Goal: Task Accomplishment & Management: Use online tool/utility

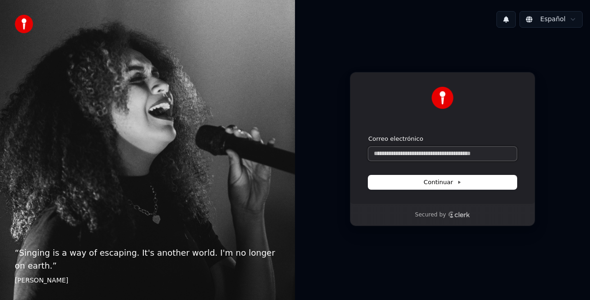
click at [391, 158] on input "Correo electrónico" at bounding box center [442, 154] width 148 height 14
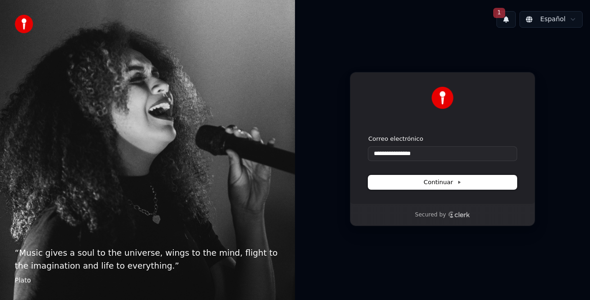
click at [447, 182] on span "Continuar" at bounding box center [443, 182] width 38 height 8
type input "**********"
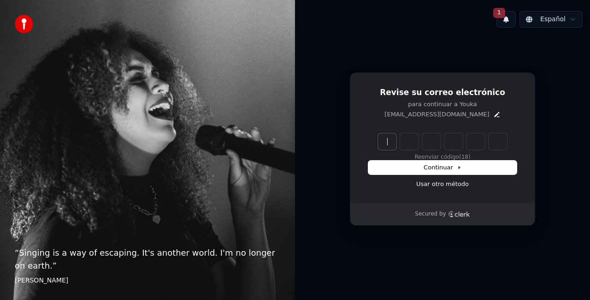
click at [389, 141] on input "Enter verification code" at bounding box center [451, 141] width 147 height 17
type input "******"
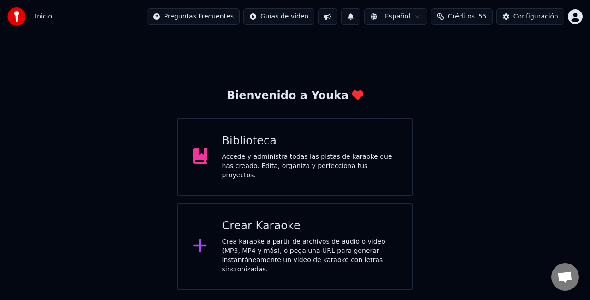
click at [246, 237] on div "Crea karaoke a partir de archivos de audio o video (MP3, MP4 y más), o pega una…" at bounding box center [310, 255] width 176 height 37
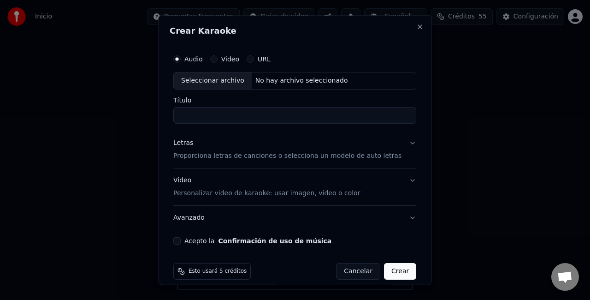
click at [198, 81] on div "Seleccionar archivo" at bounding box center [213, 80] width 78 height 17
click at [316, 115] on input "**********" at bounding box center [294, 114] width 243 height 17
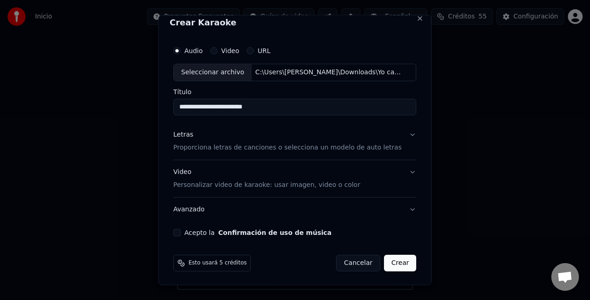
type input "**********"
click at [254, 144] on p "Proporciona letras de canciones o selecciona un modelo de auto letras" at bounding box center [287, 146] width 228 height 9
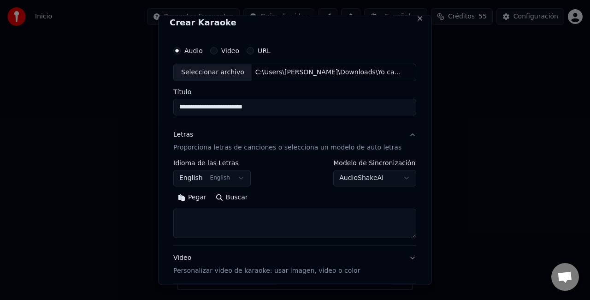
scroll to position [94, 0]
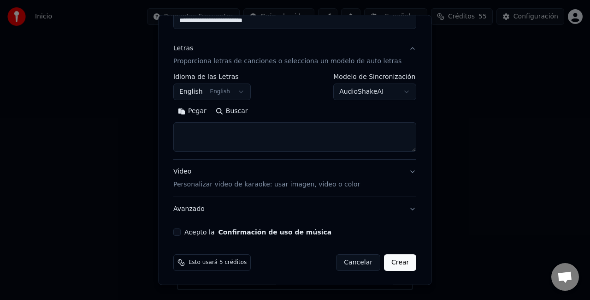
click at [221, 89] on button "English English" at bounding box center [211, 91] width 77 height 17
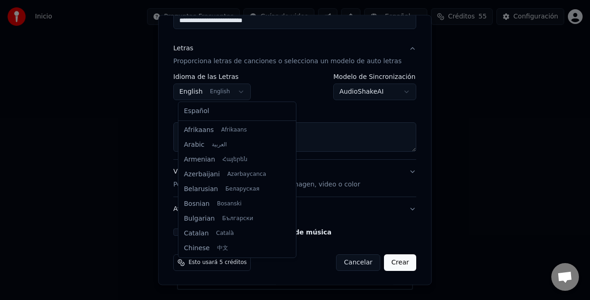
scroll to position [74, 0]
select select "**"
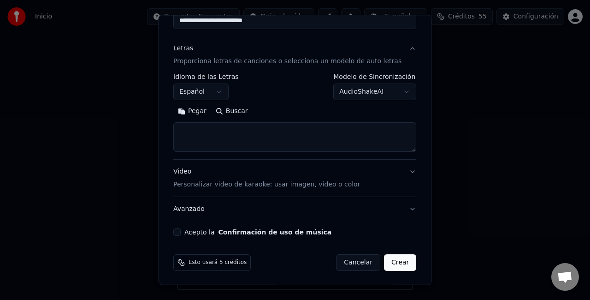
click at [189, 109] on button "Pegar" at bounding box center [192, 111] width 38 height 15
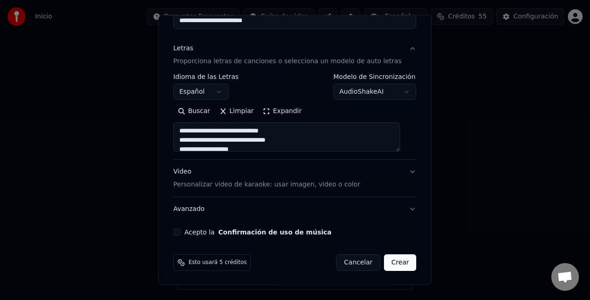
click at [181, 228] on button "Acepto la Confirmación de uso de música" at bounding box center [176, 231] width 7 height 7
click at [237, 181] on p "Personalizar video de karaoke: usar imagen, video o color" at bounding box center [266, 184] width 187 height 9
type textarea "**********"
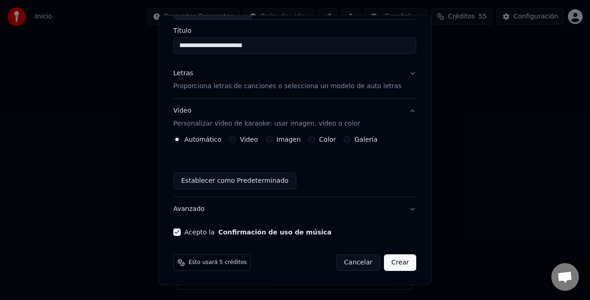
scroll to position [69, 0]
click at [277, 134] on button "Video Personalizar video de karaoke: usar imagen, video o color" at bounding box center [294, 117] width 243 height 37
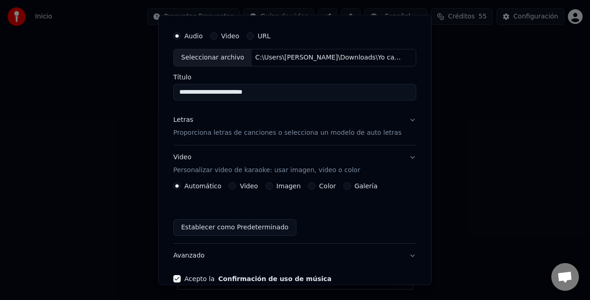
scroll to position [8, 0]
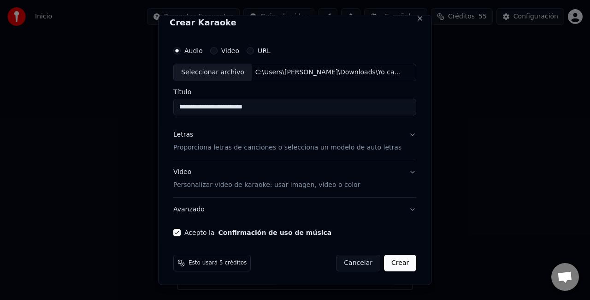
click at [258, 180] on p "Personalizar video de karaoke: usar imagen, video o color" at bounding box center [266, 184] width 187 height 9
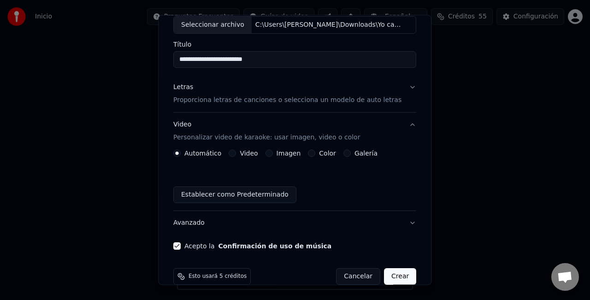
scroll to position [69, 0]
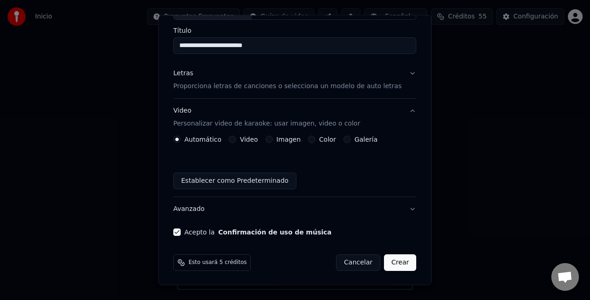
click at [270, 139] on button "Imagen" at bounding box center [268, 138] width 7 height 7
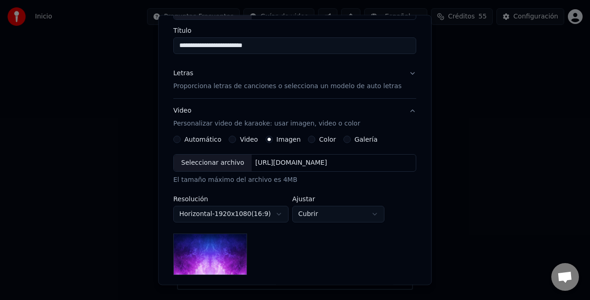
click at [225, 159] on div "Seleccionar archivo" at bounding box center [213, 162] width 78 height 17
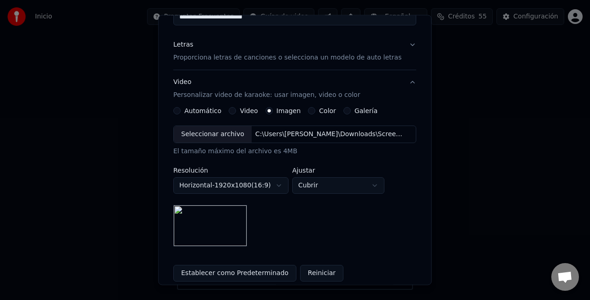
scroll to position [52, 0]
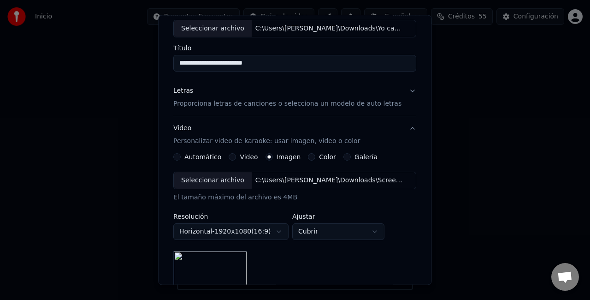
click at [208, 104] on p "Proporciona letras de canciones o selecciona un modelo de auto letras" at bounding box center [287, 103] width 228 height 9
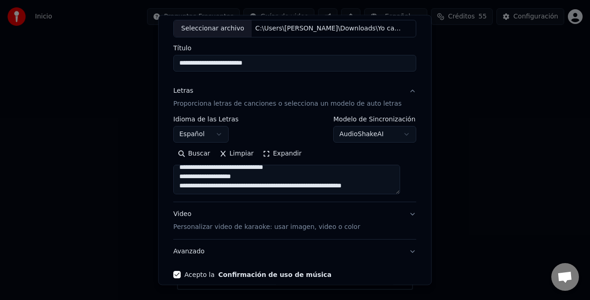
scroll to position [0, 0]
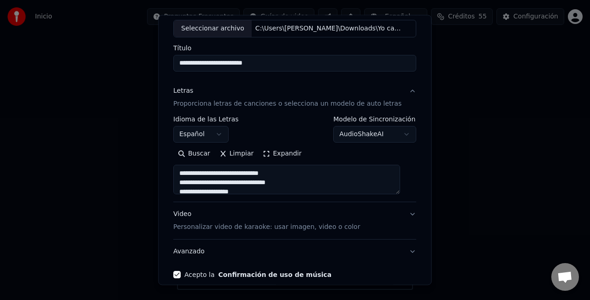
drag, startPoint x: 390, startPoint y: 188, endPoint x: 136, endPoint y: 130, distance: 259.9
click at [136, 130] on body "**********" at bounding box center [295, 144] width 590 height 289
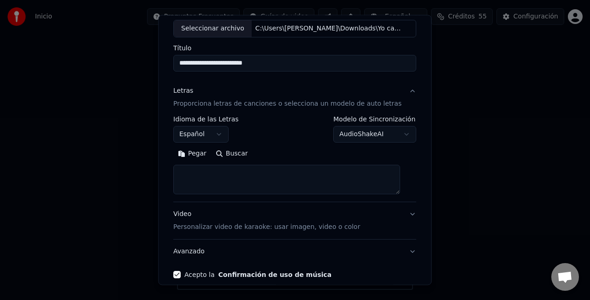
click at [194, 152] on button "Pegar" at bounding box center [192, 153] width 38 height 15
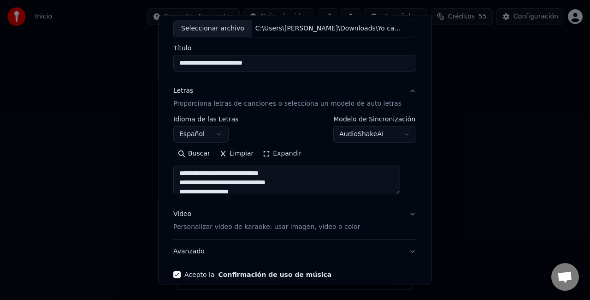
scroll to position [94, 0]
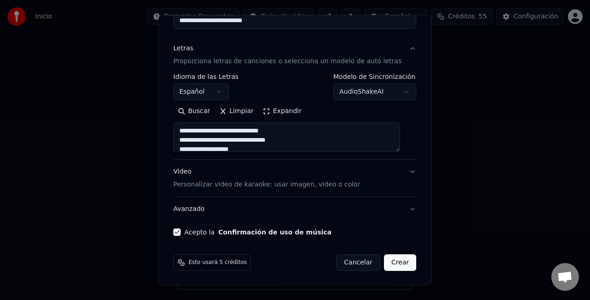
click at [390, 259] on button "Crear" at bounding box center [400, 262] width 32 height 17
type textarea "**********"
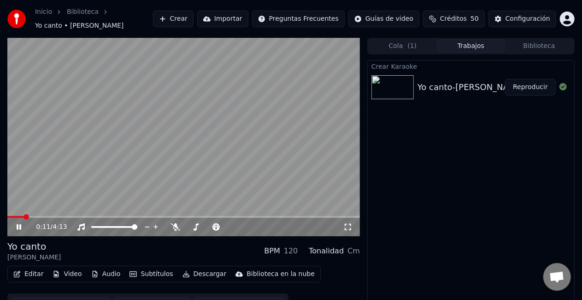
click at [294, 179] on video at bounding box center [183, 137] width 353 height 198
click at [173, 224] on icon at bounding box center [175, 226] width 9 height 7
click at [18, 228] on icon at bounding box center [19, 227] width 6 height 6
click at [200, 225] on icon at bounding box center [195, 226] width 9 height 7
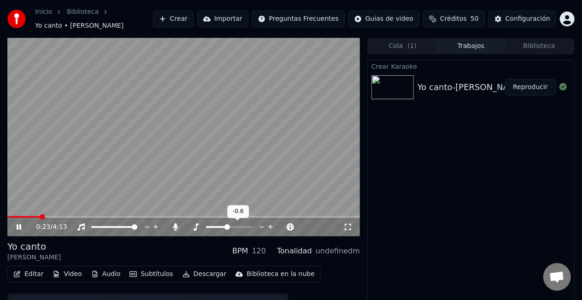
click at [226, 228] on span at bounding box center [227, 227] width 6 height 6
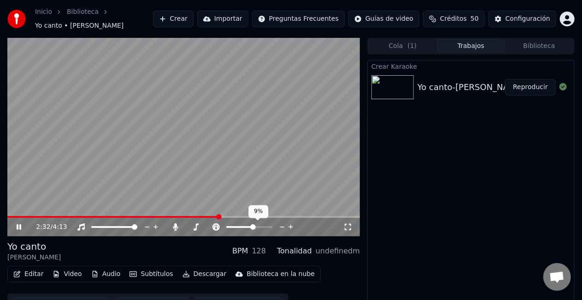
click at [253, 229] on span at bounding box center [253, 227] width 6 height 6
click at [247, 227] on span at bounding box center [248, 227] width 6 height 6
click at [244, 226] on span at bounding box center [245, 227] width 6 height 6
click at [249, 227] on span at bounding box center [250, 227] width 6 height 6
click at [252, 217] on span at bounding box center [144, 217] width 275 height 2
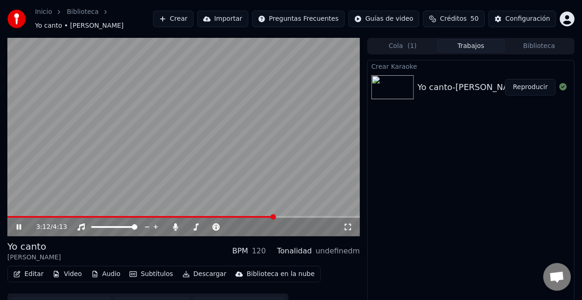
click at [303, 111] on video at bounding box center [183, 137] width 353 height 198
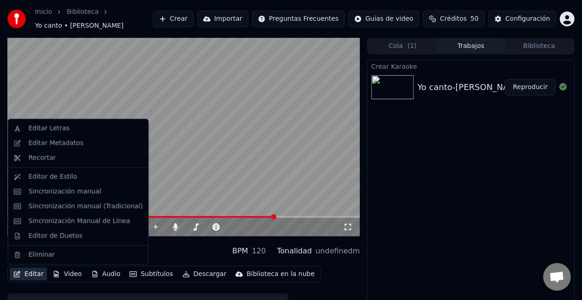
click at [34, 274] on button "Editar" at bounding box center [28, 273] width 37 height 13
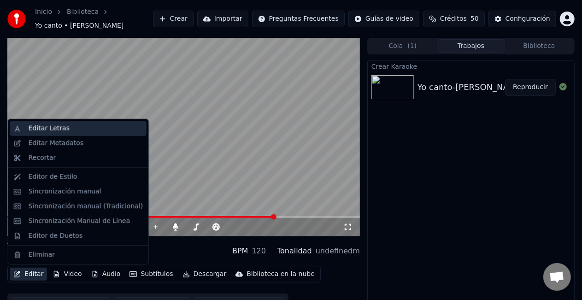
click at [48, 129] on div "Editar Letras" at bounding box center [49, 128] width 41 height 9
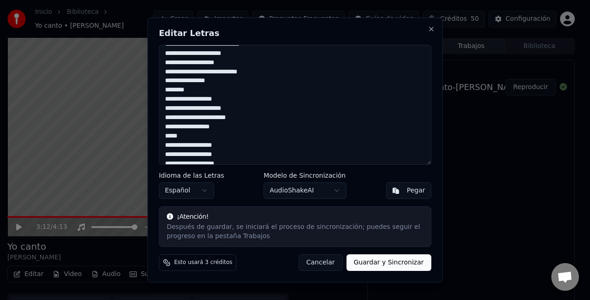
scroll to position [323, 0]
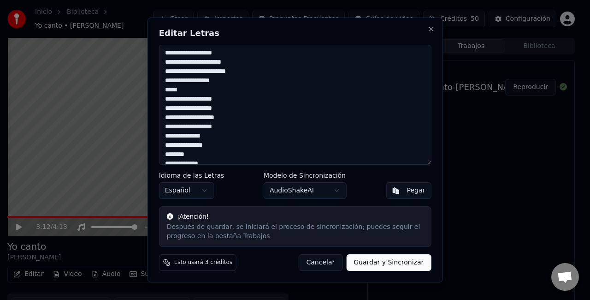
click at [206, 110] on textarea at bounding box center [295, 105] width 272 height 120
click at [222, 72] on textarea at bounding box center [295, 105] width 272 height 120
click at [214, 62] on textarea at bounding box center [295, 105] width 272 height 120
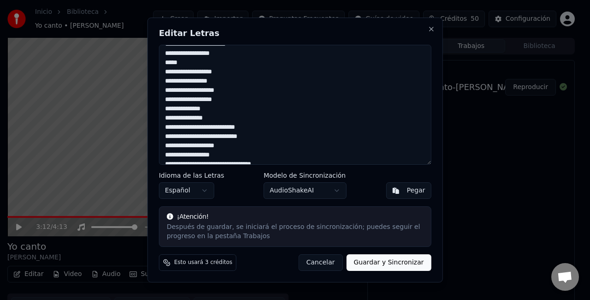
scroll to position [0, 0]
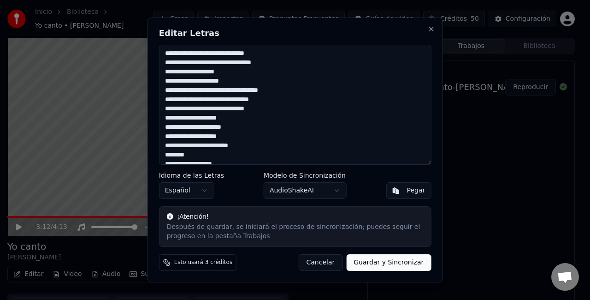
click at [237, 116] on textarea at bounding box center [295, 105] width 272 height 120
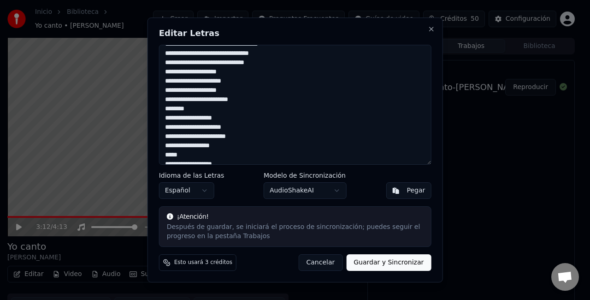
click at [198, 109] on textarea at bounding box center [295, 105] width 272 height 120
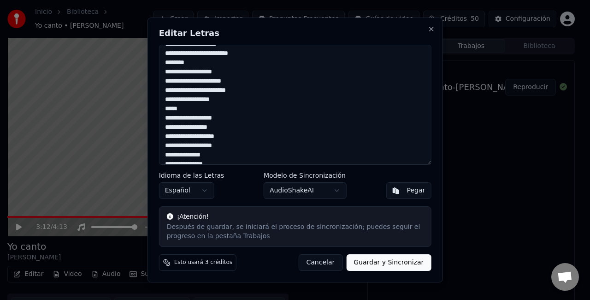
click at [236, 72] on textarea at bounding box center [295, 105] width 272 height 120
drag, startPoint x: 215, startPoint y: 78, endPoint x: 224, endPoint y: 111, distance: 33.4
click at [215, 78] on textarea at bounding box center [295, 105] width 272 height 120
click at [221, 90] on textarea at bounding box center [295, 105] width 272 height 120
click at [194, 107] on textarea at bounding box center [295, 105] width 272 height 120
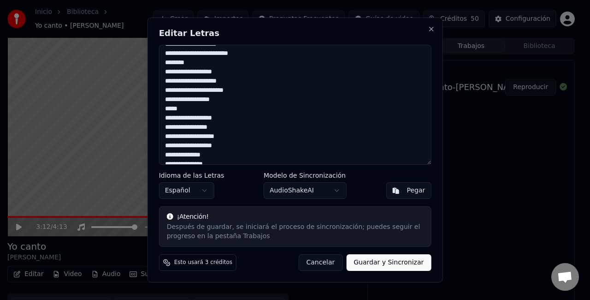
scroll to position [138, 0]
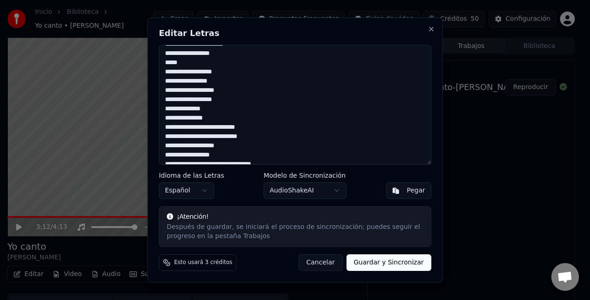
click at [221, 79] on textarea at bounding box center [295, 105] width 272 height 120
click at [239, 88] on textarea at bounding box center [295, 105] width 272 height 120
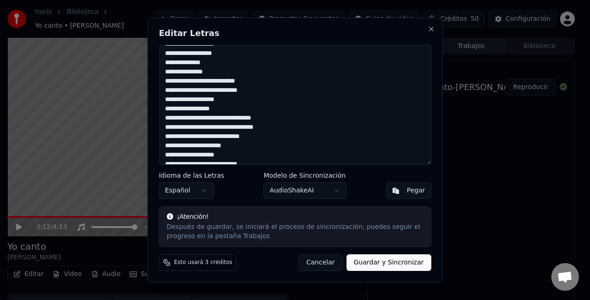
click at [233, 57] on textarea at bounding box center [295, 105] width 272 height 120
click at [216, 74] on textarea at bounding box center [295, 105] width 272 height 120
click at [252, 82] on textarea at bounding box center [295, 105] width 272 height 120
click at [265, 93] on textarea at bounding box center [295, 105] width 272 height 120
click at [240, 98] on textarea at bounding box center [295, 105] width 272 height 120
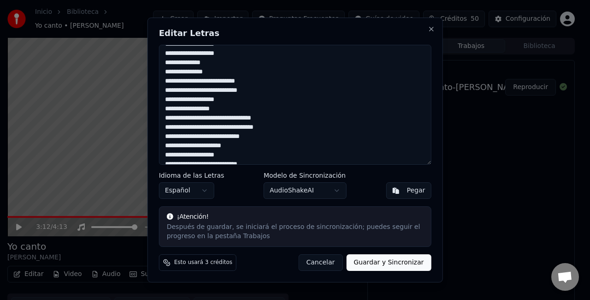
scroll to position [230, 0]
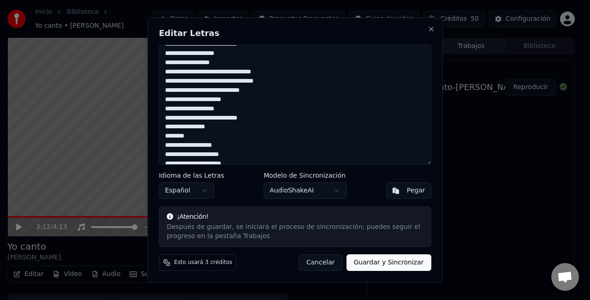
click at [261, 93] on textarea at bounding box center [295, 105] width 272 height 120
click at [239, 98] on textarea at bounding box center [295, 105] width 272 height 120
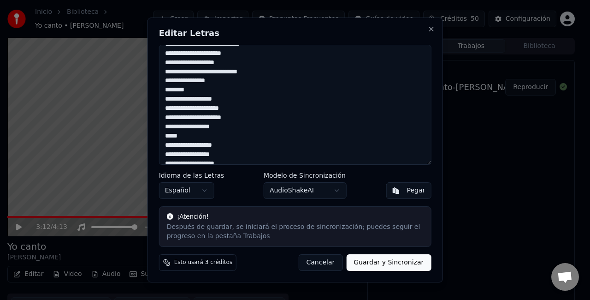
click at [187, 91] on textarea at bounding box center [295, 105] width 272 height 120
click at [230, 101] on textarea at bounding box center [295, 105] width 272 height 120
click at [233, 111] on textarea at bounding box center [295, 105] width 272 height 120
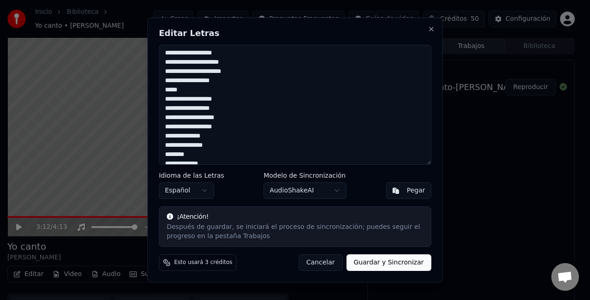
click at [190, 92] on textarea at bounding box center [295, 105] width 272 height 120
click at [224, 103] on textarea at bounding box center [295, 105] width 272 height 120
click at [223, 109] on textarea at bounding box center [295, 105] width 272 height 120
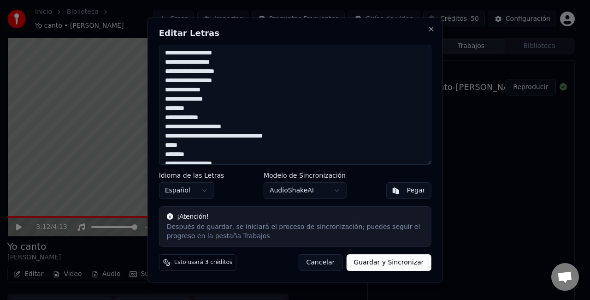
click at [240, 72] on textarea at bounding box center [295, 105] width 272 height 120
click at [234, 80] on textarea at bounding box center [295, 105] width 272 height 120
drag, startPoint x: 189, startPoint y: 100, endPoint x: 194, endPoint y: 118, distance: 19.1
click at [189, 101] on textarea at bounding box center [295, 105] width 272 height 120
click at [165, 108] on textarea at bounding box center [295, 105] width 272 height 120
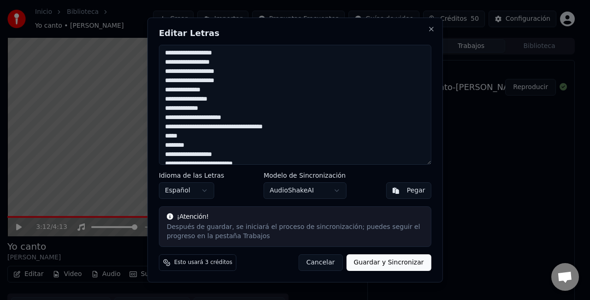
click at [223, 104] on textarea at bounding box center [295, 105] width 272 height 120
click at [214, 100] on textarea at bounding box center [295, 105] width 272 height 120
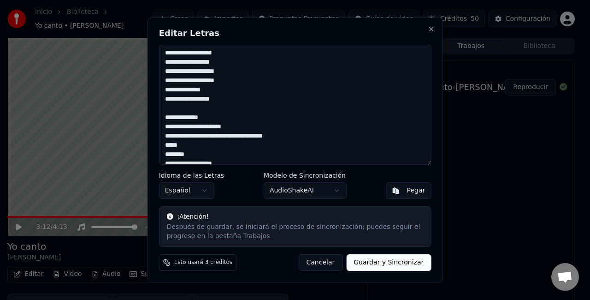
scroll to position [404, 0]
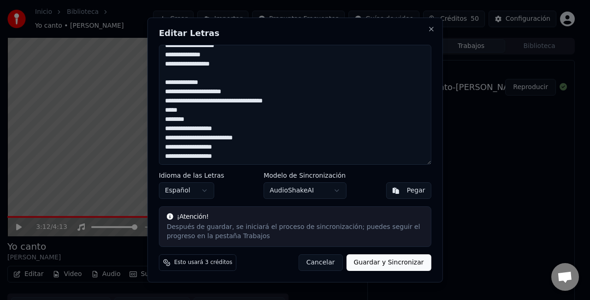
click at [224, 85] on textarea at bounding box center [295, 105] width 272 height 120
drag, startPoint x: 194, startPoint y: 108, endPoint x: 163, endPoint y: 86, distance: 38.0
click at [163, 86] on textarea at bounding box center [295, 105] width 272 height 120
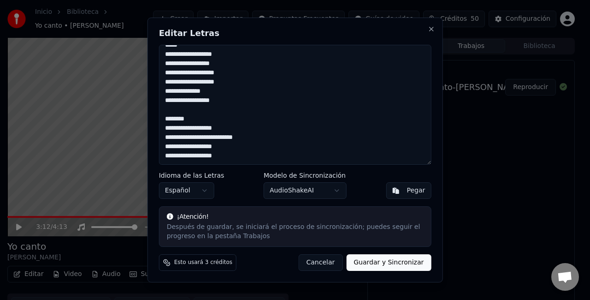
scroll to position [367, 0]
click at [204, 122] on textarea at bounding box center [295, 105] width 272 height 120
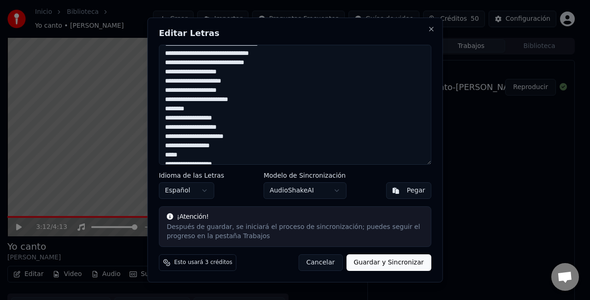
scroll to position [92, 0]
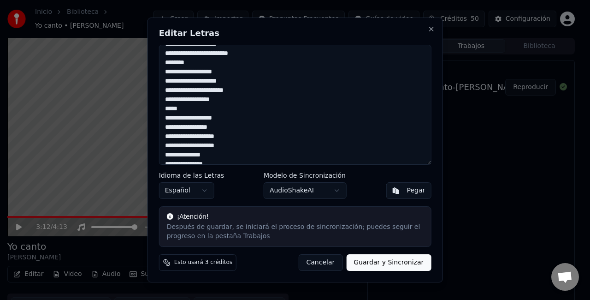
drag, startPoint x: 164, startPoint y: 73, endPoint x: 170, endPoint y: 77, distance: 7.3
click at [170, 77] on textarea at bounding box center [295, 105] width 272 height 120
click at [168, 84] on textarea at bounding box center [295, 105] width 272 height 120
drag, startPoint x: 165, startPoint y: 81, endPoint x: 246, endPoint y: 93, distance: 82.0
click at [246, 93] on textarea at bounding box center [295, 105] width 272 height 120
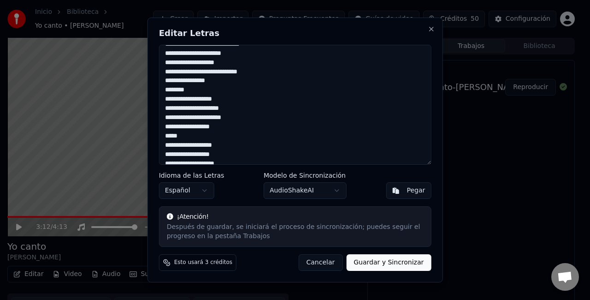
scroll to position [385, 0]
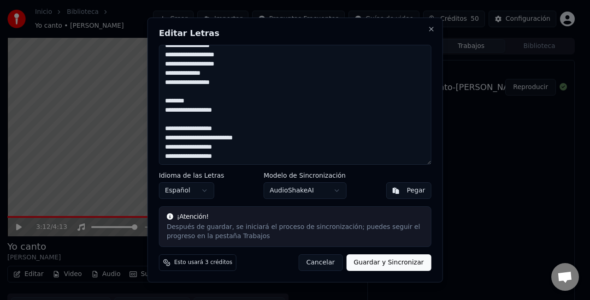
click at [240, 112] on textarea at bounding box center [295, 105] width 272 height 120
paste textarea "**********"
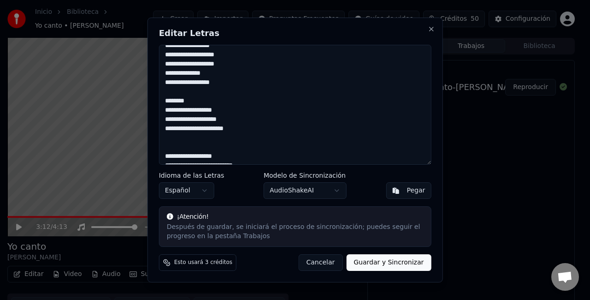
click at [163, 153] on textarea at bounding box center [295, 105] width 272 height 120
click at [244, 129] on textarea at bounding box center [295, 105] width 272 height 120
click at [232, 141] on textarea at bounding box center [295, 105] width 272 height 120
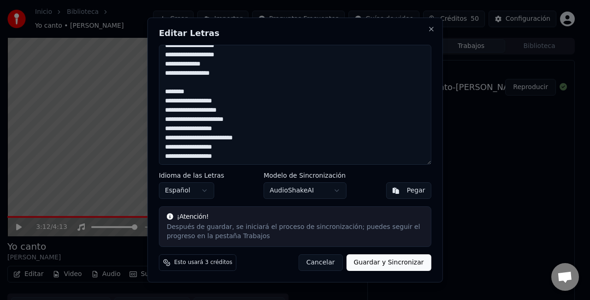
click at [238, 155] on textarea at bounding box center [295, 105] width 272 height 120
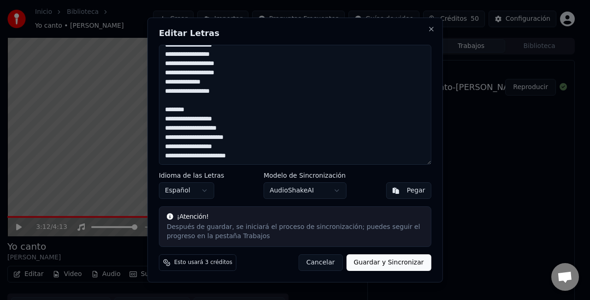
scroll to position [376, 0]
click at [235, 73] on textarea at bounding box center [295, 105] width 272 height 120
click at [205, 91] on textarea at bounding box center [295, 105] width 272 height 120
click at [232, 92] on textarea at bounding box center [295, 105] width 272 height 120
click at [206, 94] on textarea at bounding box center [295, 105] width 272 height 120
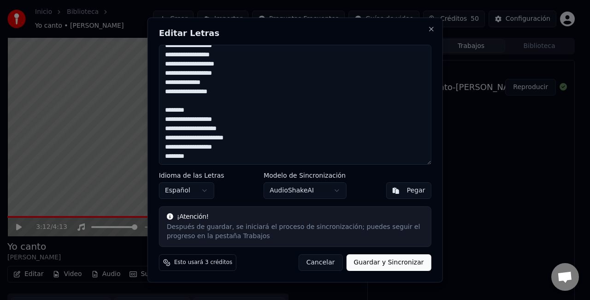
click at [229, 121] on textarea at bounding box center [295, 105] width 272 height 120
click at [225, 147] on textarea at bounding box center [295, 105] width 272 height 120
click at [175, 155] on textarea at bounding box center [295, 105] width 272 height 120
click at [185, 159] on textarea at bounding box center [295, 105] width 272 height 120
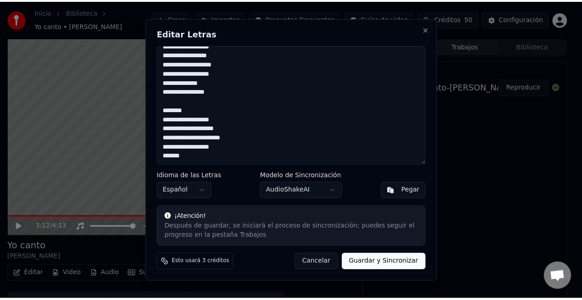
scroll to position [385, 0]
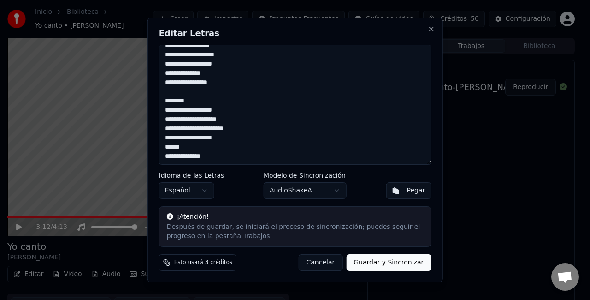
click at [220, 157] on textarea at bounding box center [295, 105] width 272 height 120
type textarea "**********"
click at [390, 259] on button "Guardar y Sincronizar" at bounding box center [388, 262] width 85 height 17
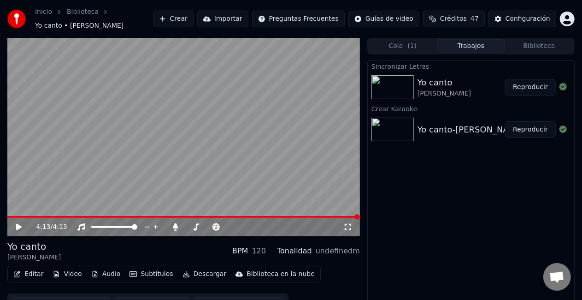
click at [511, 88] on button "Reproducir" at bounding box center [530, 87] width 51 height 17
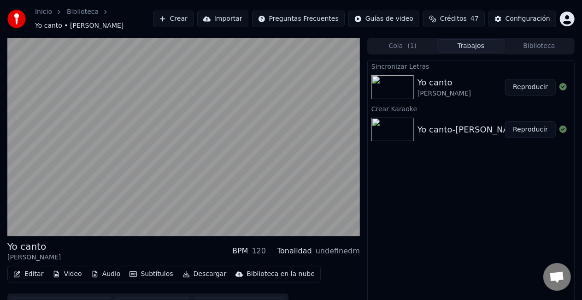
click at [529, 89] on button "Reproducir" at bounding box center [530, 87] width 51 height 17
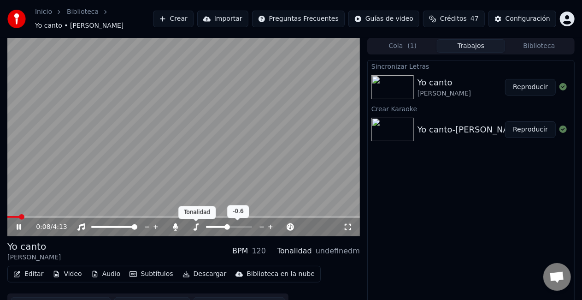
click at [198, 224] on icon at bounding box center [196, 226] width 5 height 7
click at [226, 227] on span at bounding box center [227, 227] width 6 height 6
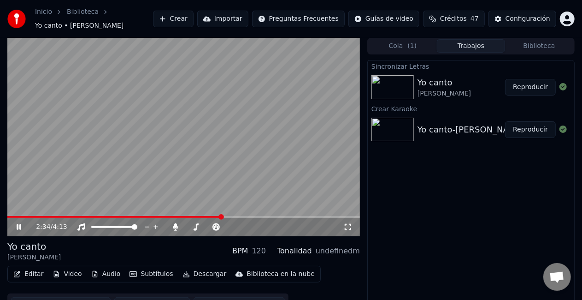
click at [222, 216] on span at bounding box center [183, 217] width 353 height 2
click at [186, 230] on span at bounding box center [189, 227] width 6 height 6
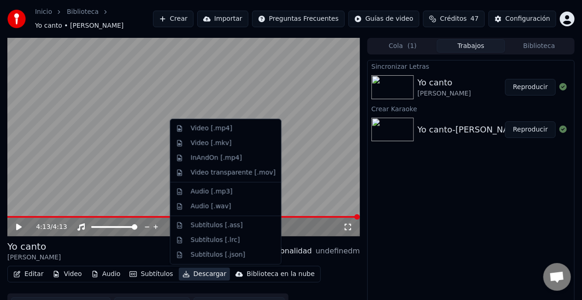
click at [187, 273] on button "Descargar" at bounding box center [205, 273] width 52 height 13
click at [210, 129] on div "Video [.mp4]" at bounding box center [211, 128] width 41 height 9
